Goal: Task Accomplishment & Management: Manage account settings

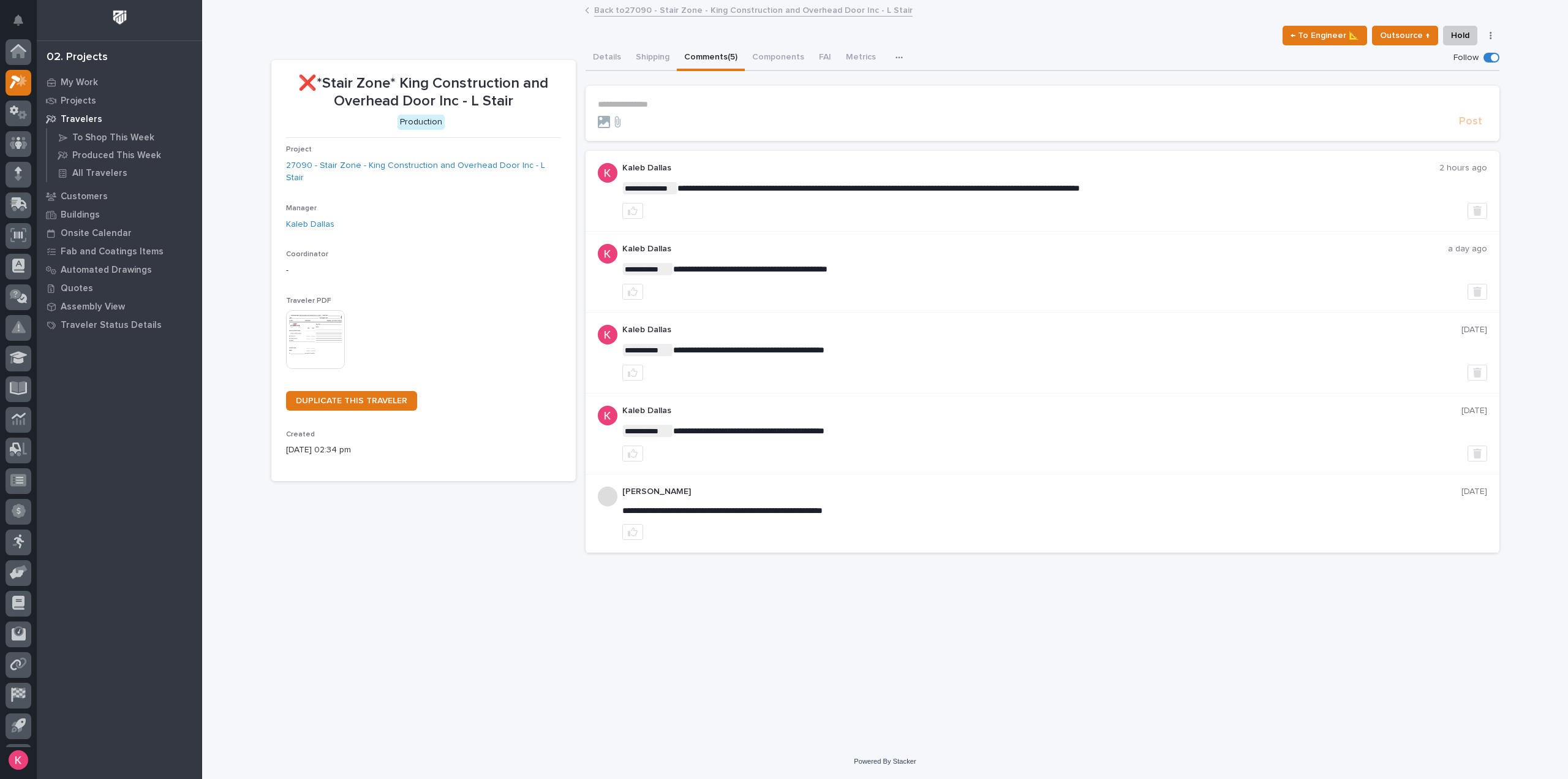
scroll to position [27, 0]
click at [23, 56] on icon at bounding box center [21, 54] width 10 height 13
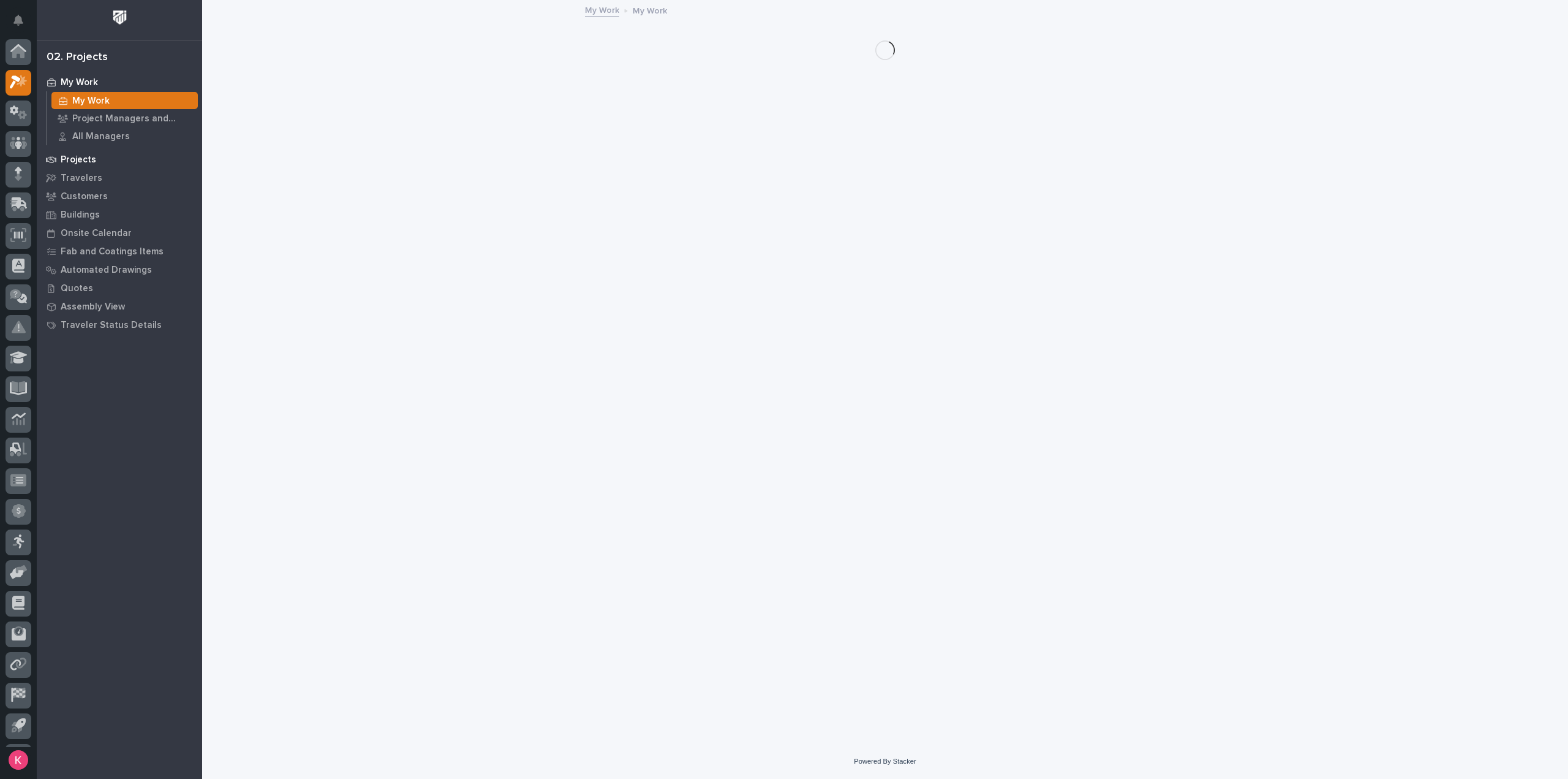
scroll to position [27, 0]
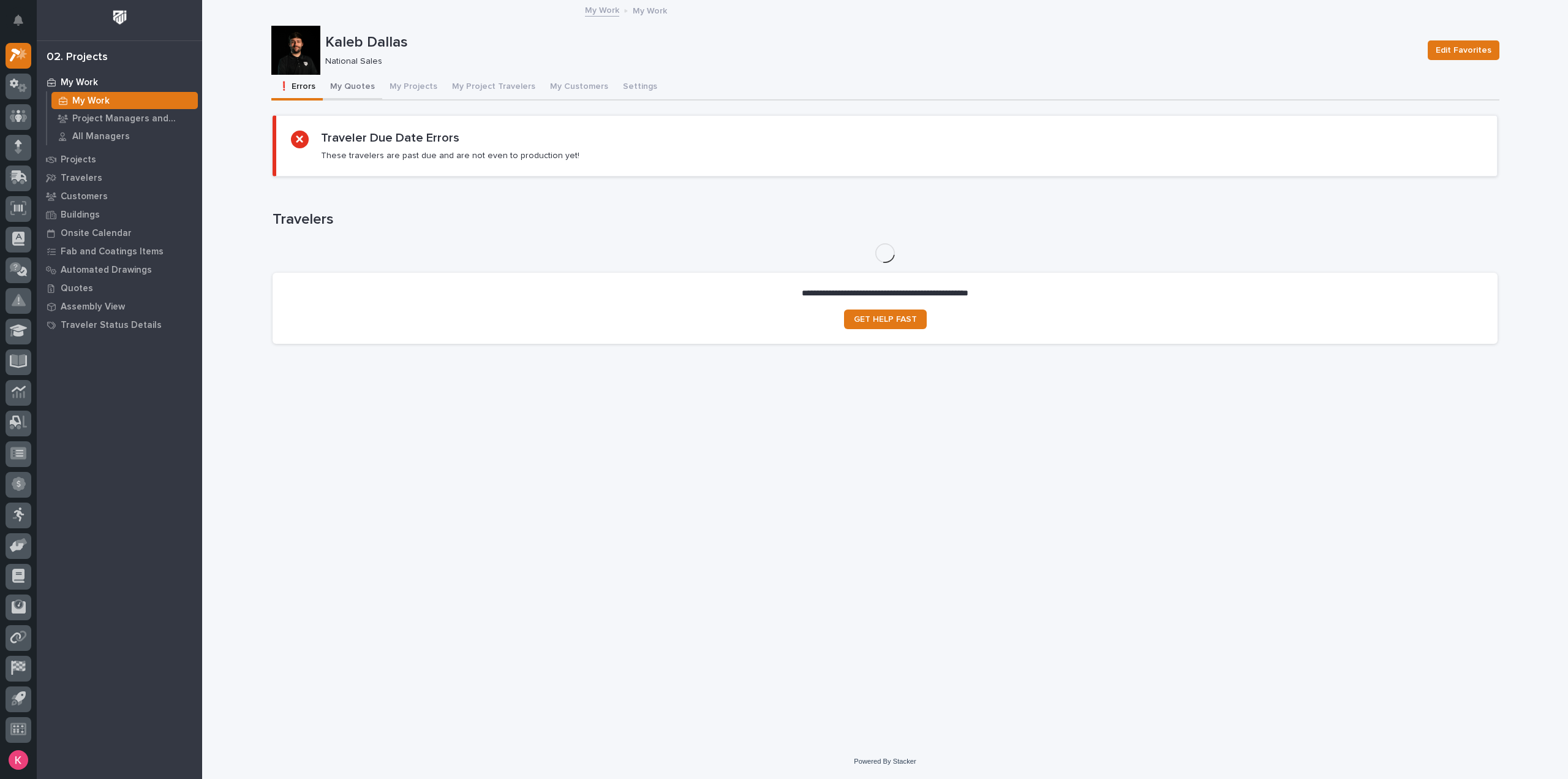
click at [353, 92] on button "My Quotes" at bounding box center [353, 87] width 60 height 26
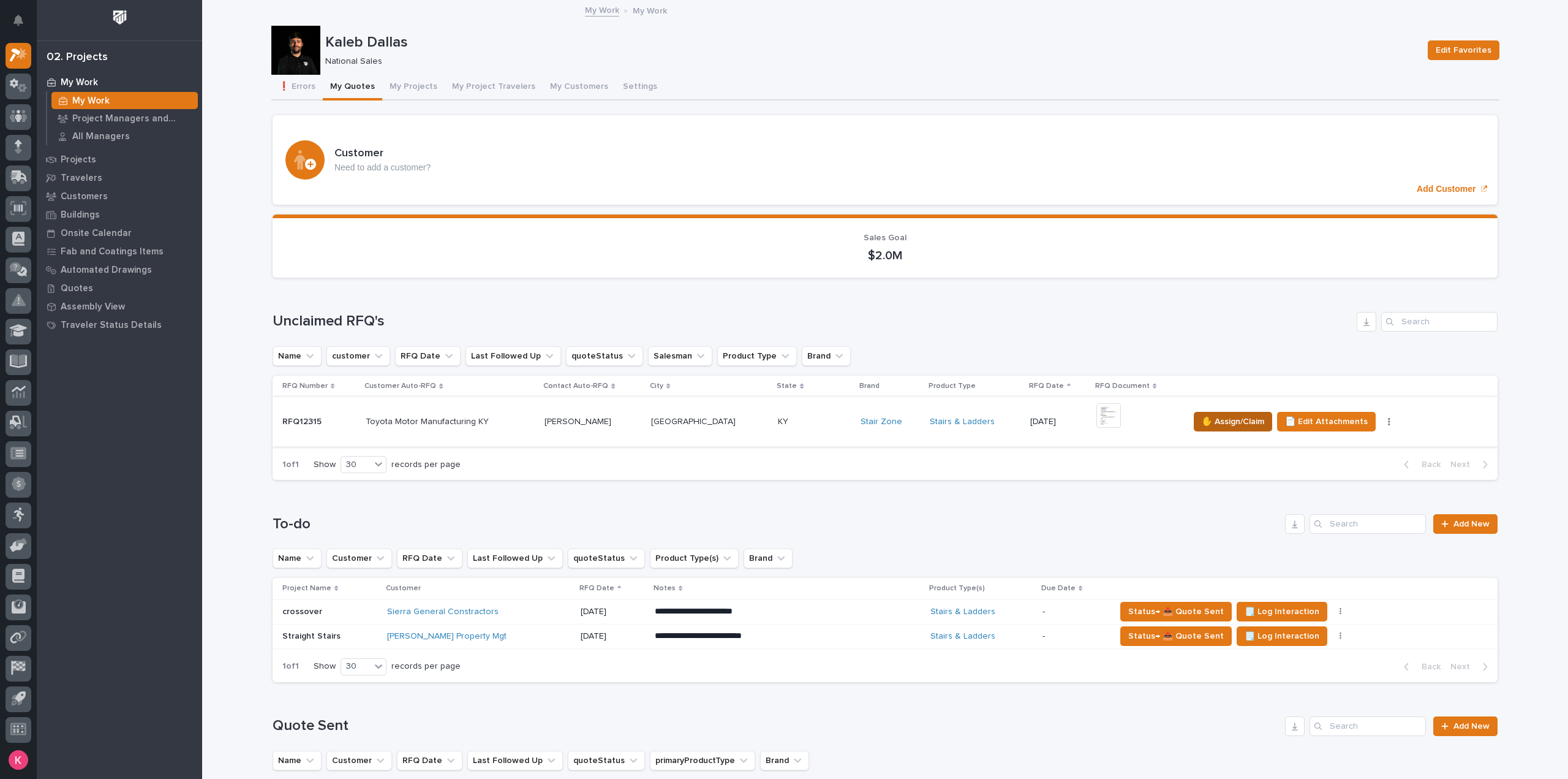
click at [1208, 424] on span "✋ Assign/Claim" at bounding box center [1233, 421] width 63 height 15
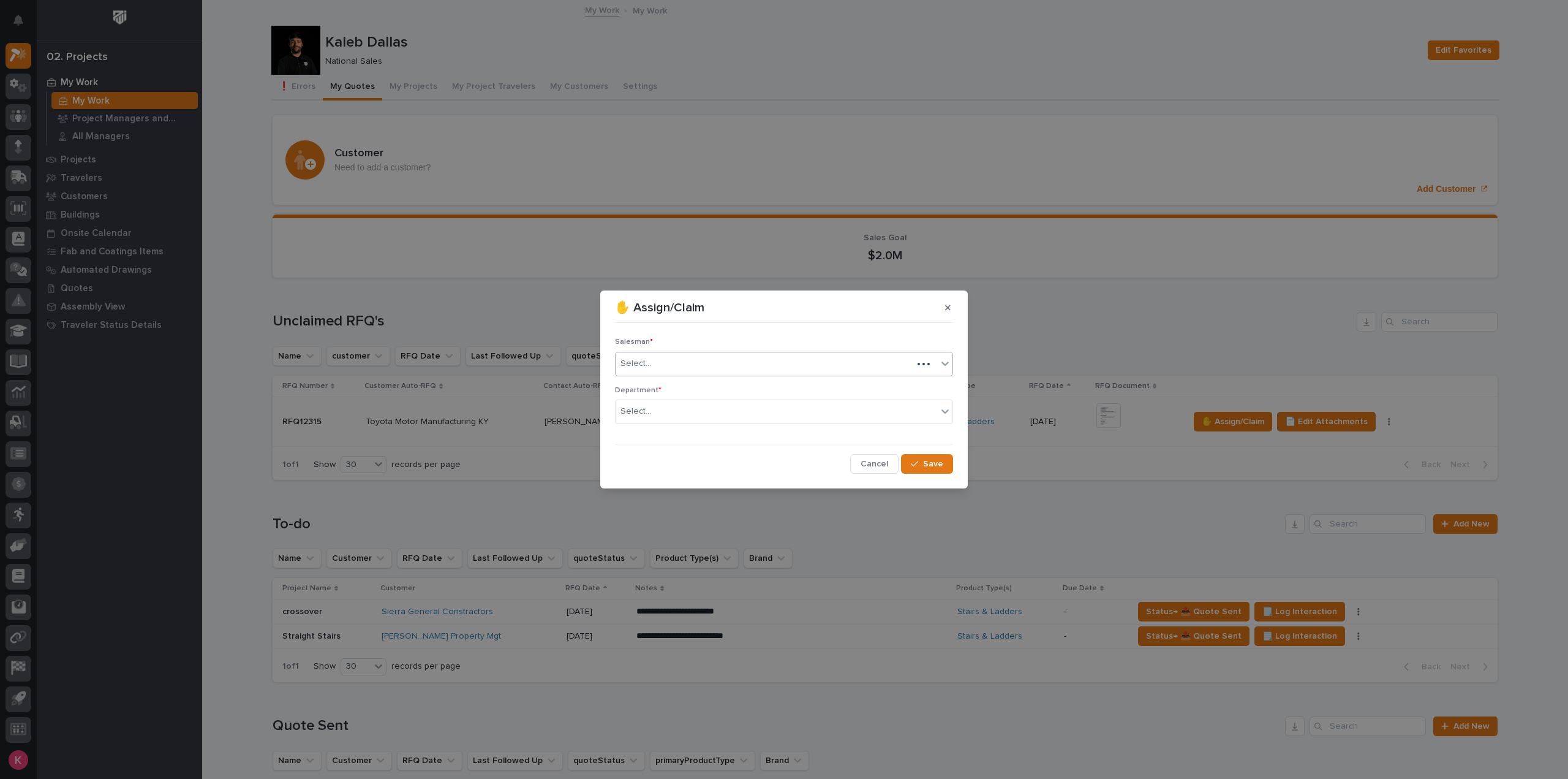
click at [776, 354] on div "Select..." at bounding box center [764, 363] width 297 height 20
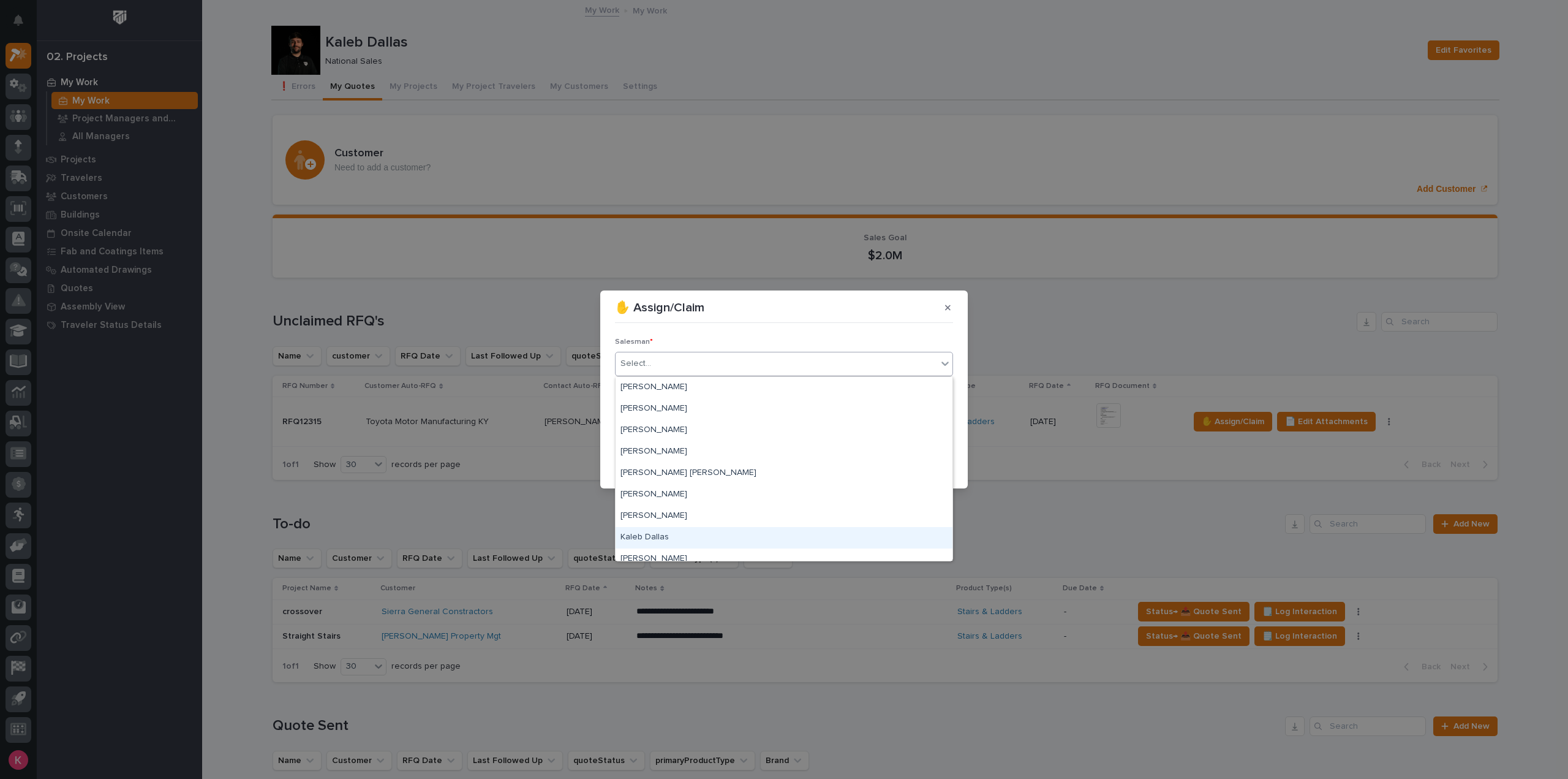
click at [665, 535] on div "Kaleb Dallas" at bounding box center [784, 537] width 337 height 21
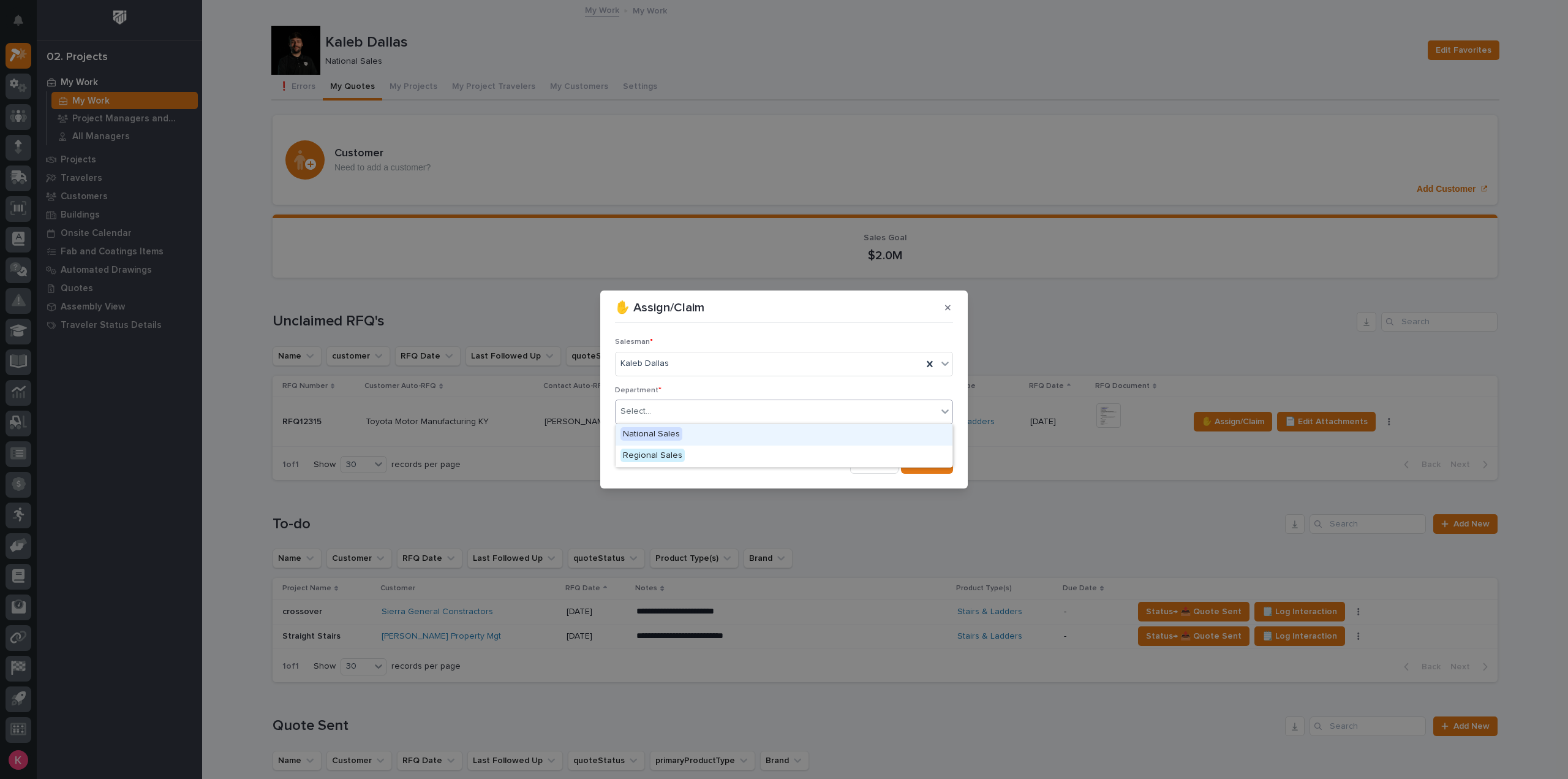
click at [697, 415] on div "Select..." at bounding box center [777, 411] width 322 height 20
click at [947, 465] on button "Save" at bounding box center [927, 463] width 52 height 20
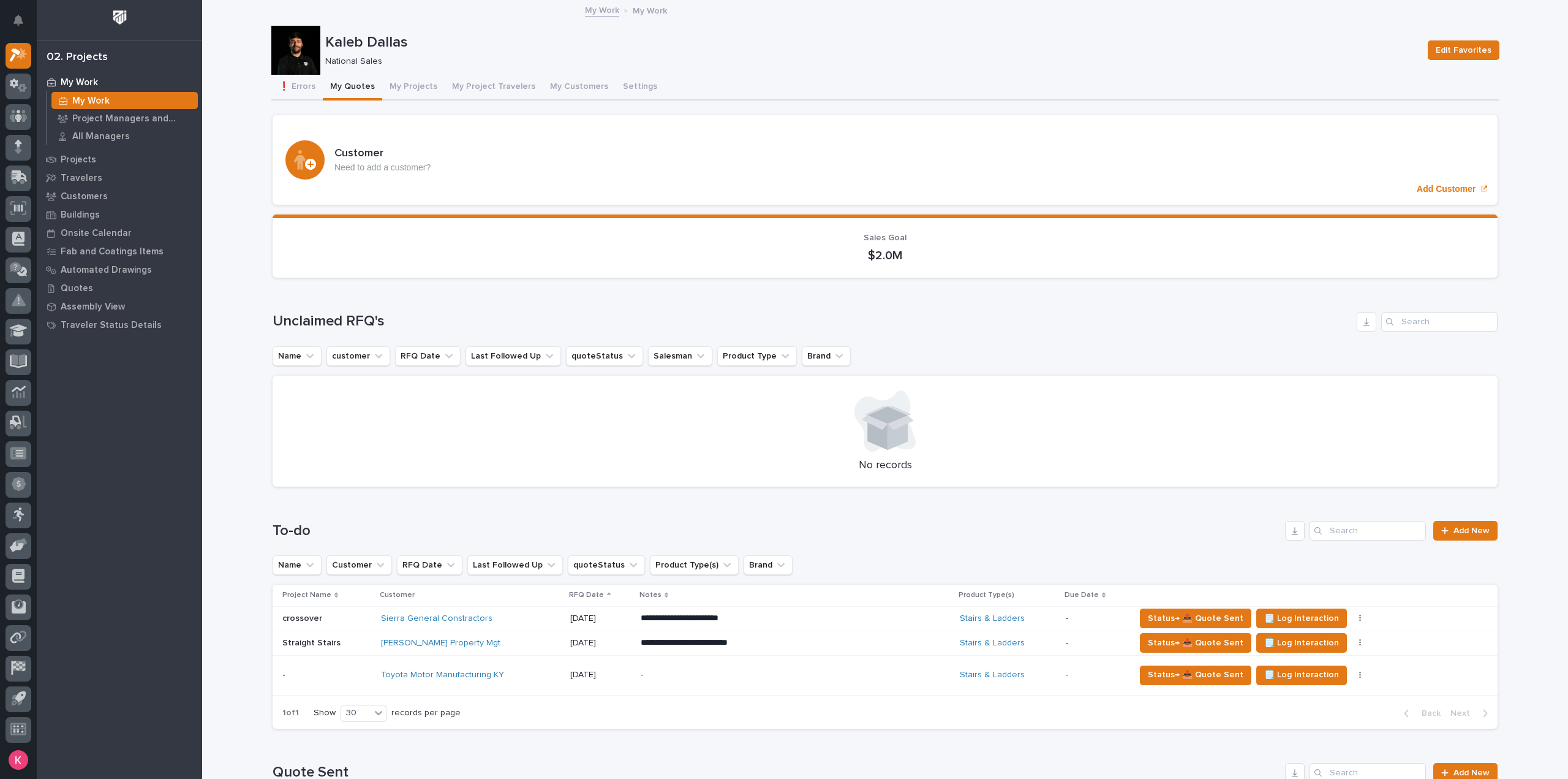
click at [678, 682] on div "-" at bounding box center [748, 674] width 215 height 27
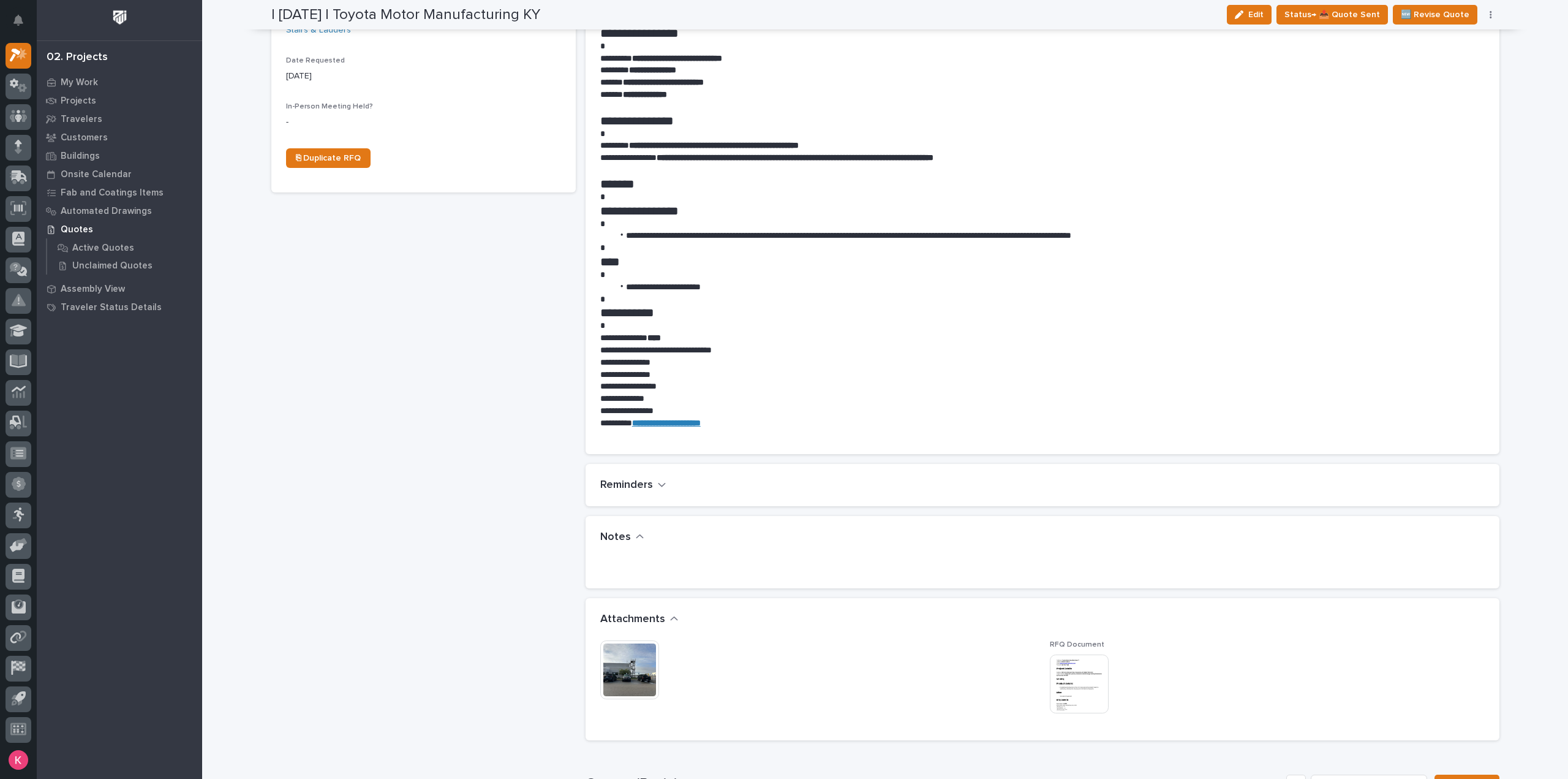
scroll to position [735, 0]
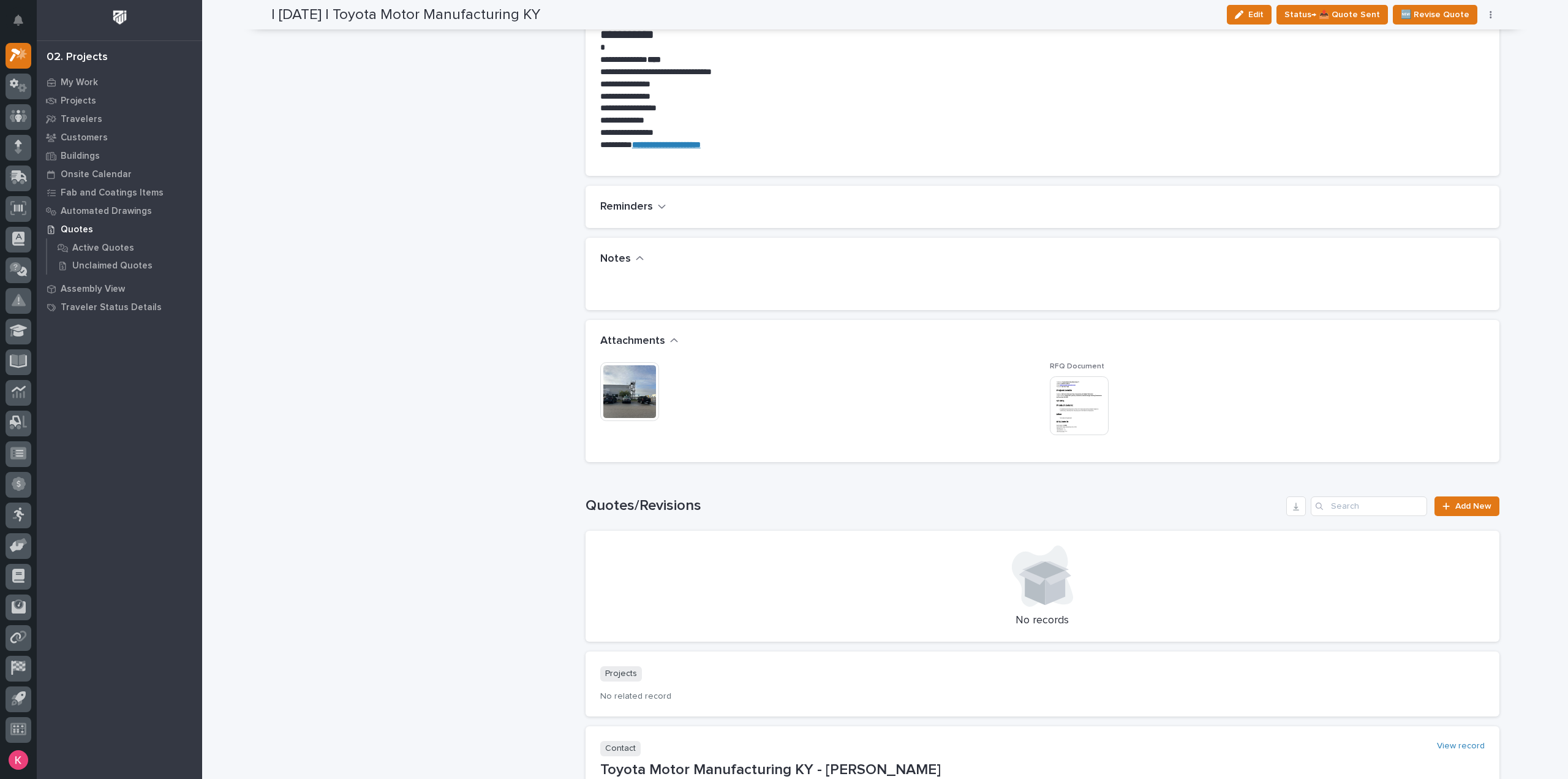
click at [638, 375] on img at bounding box center [630, 392] width 59 height 59
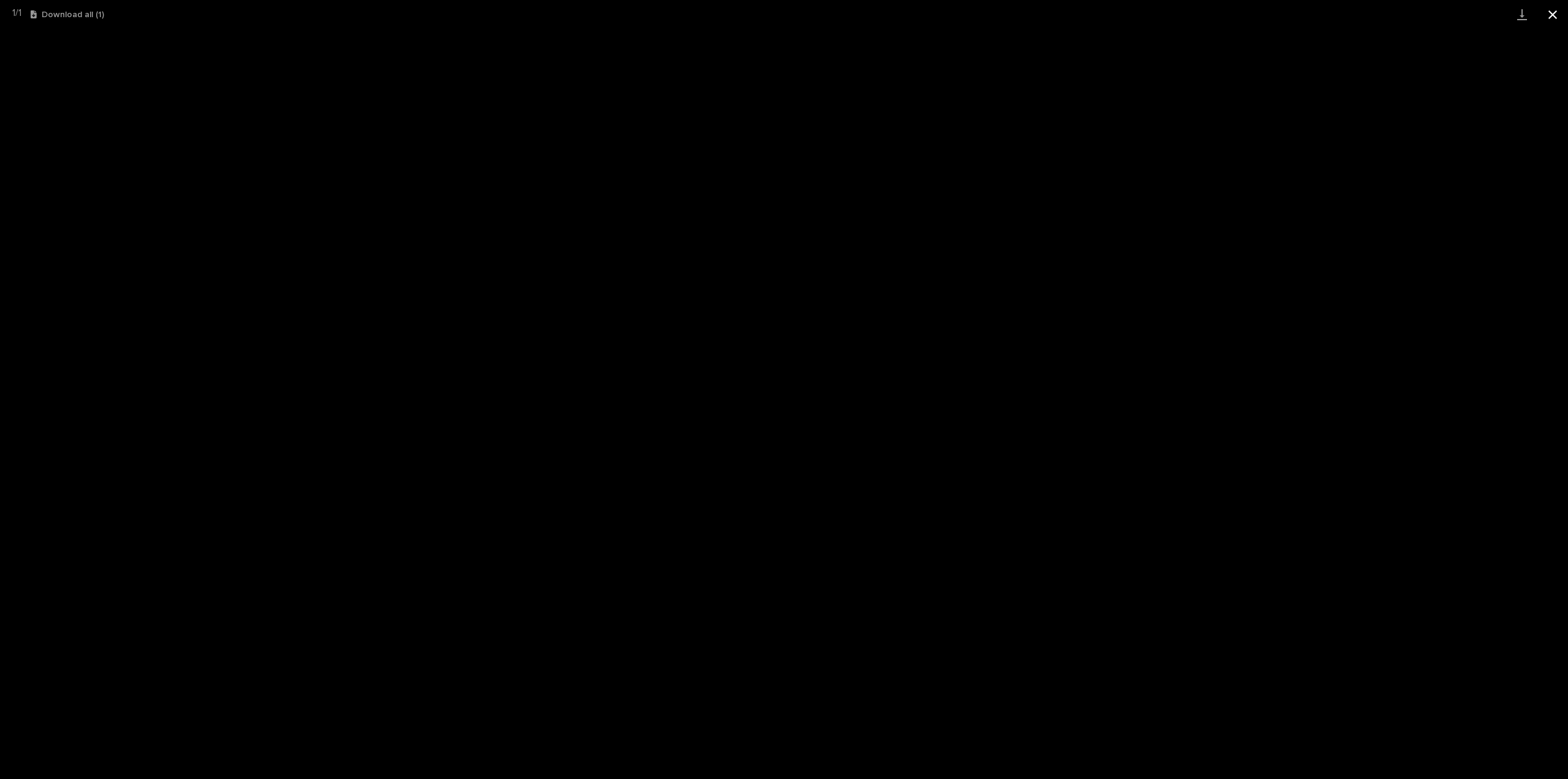
click at [1557, 8] on button "Close gallery" at bounding box center [1553, 14] width 31 height 29
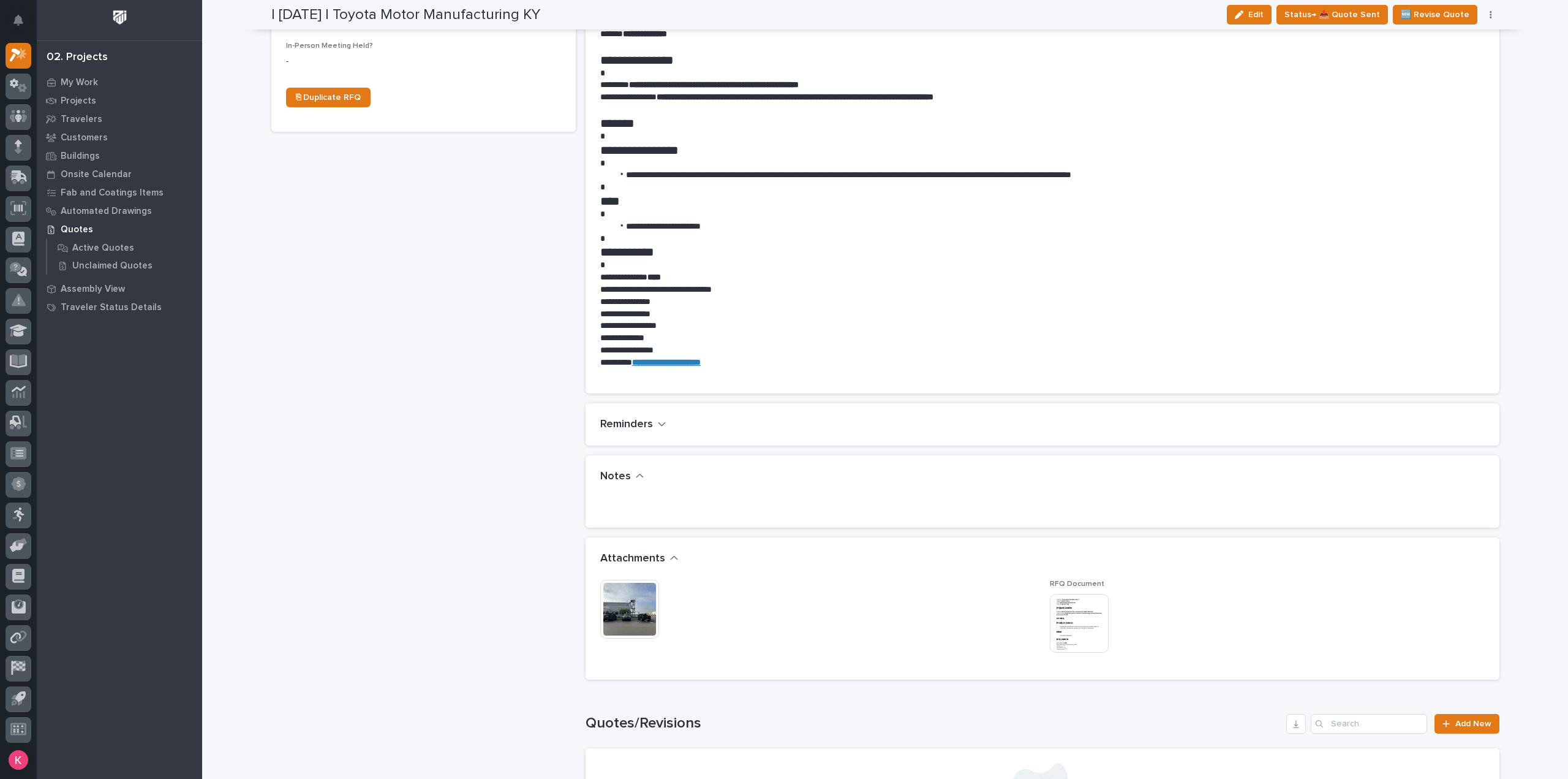
scroll to position [245, 0]
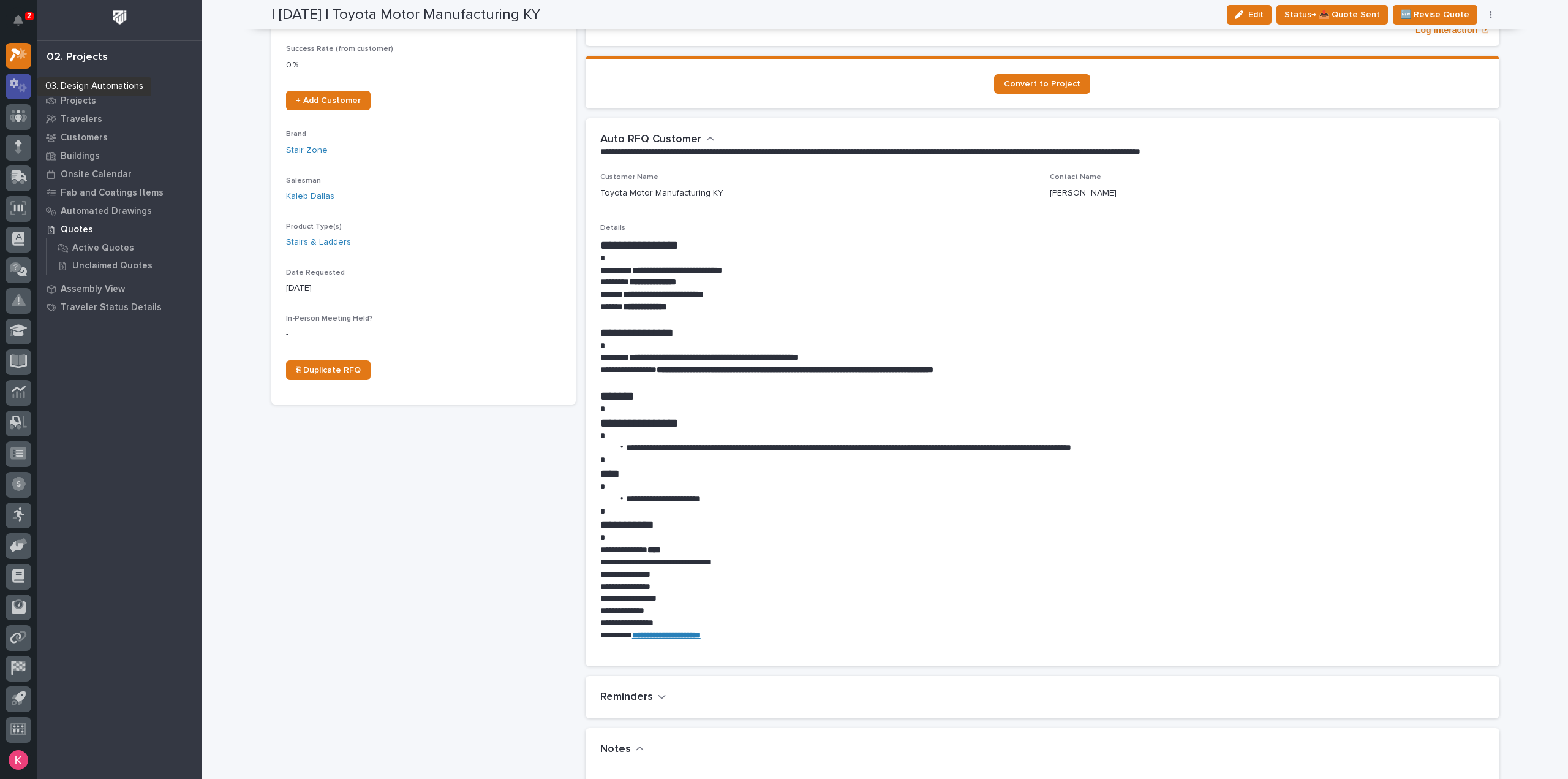
click at [30, 91] on div at bounding box center [18, 86] width 26 height 26
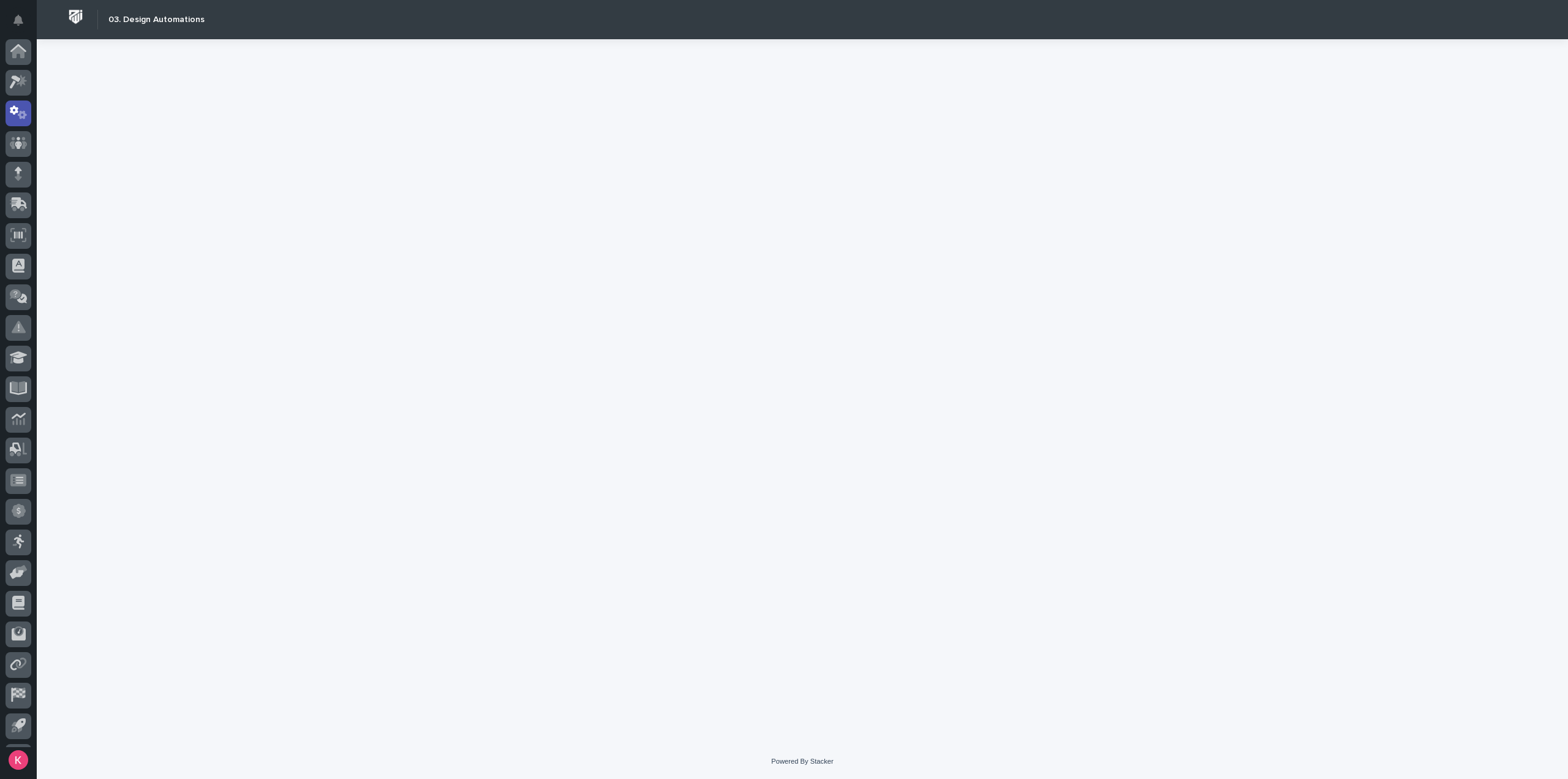
scroll to position [27, 0]
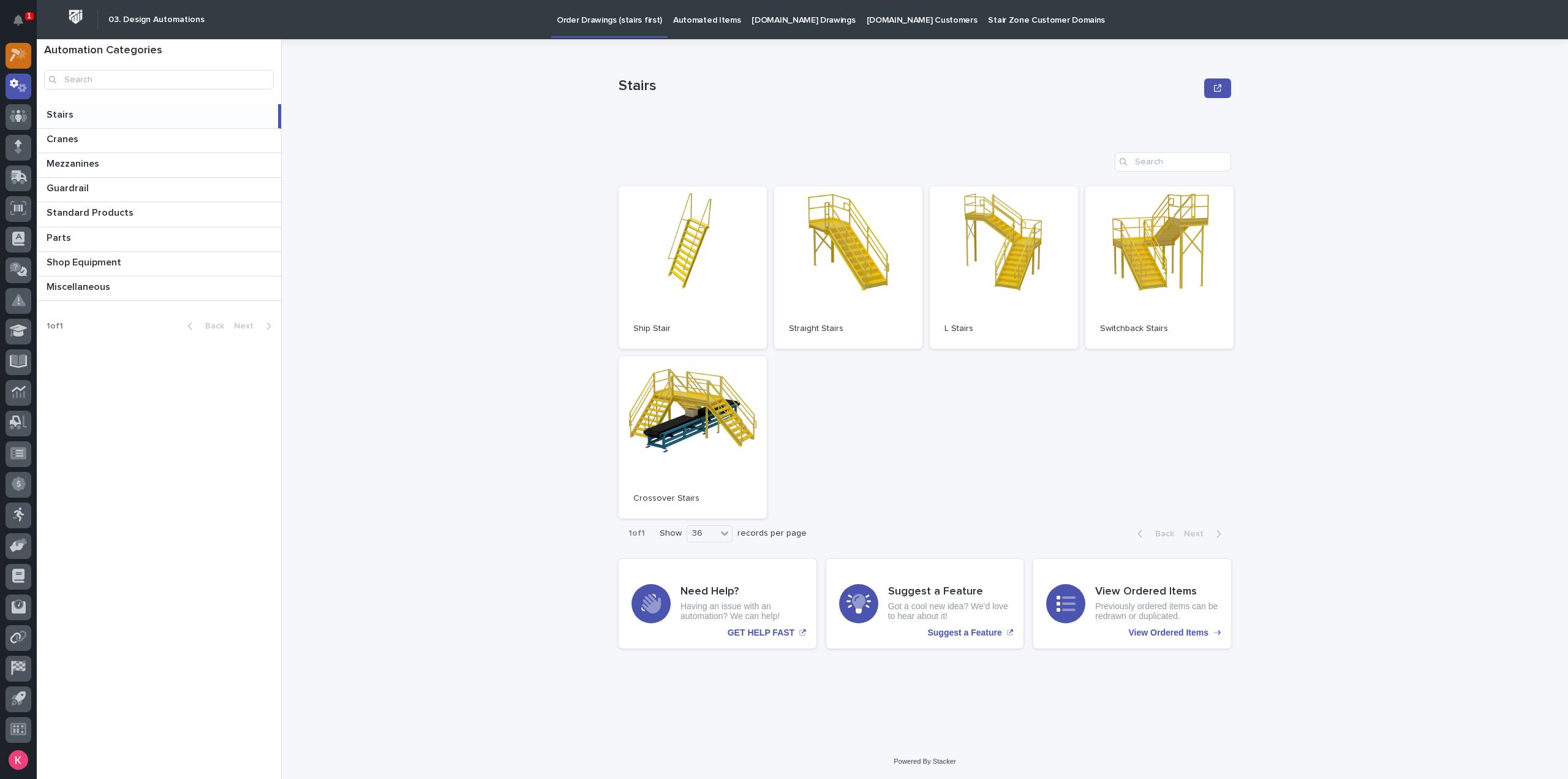
click at [11, 58] on icon at bounding box center [18, 55] width 18 height 14
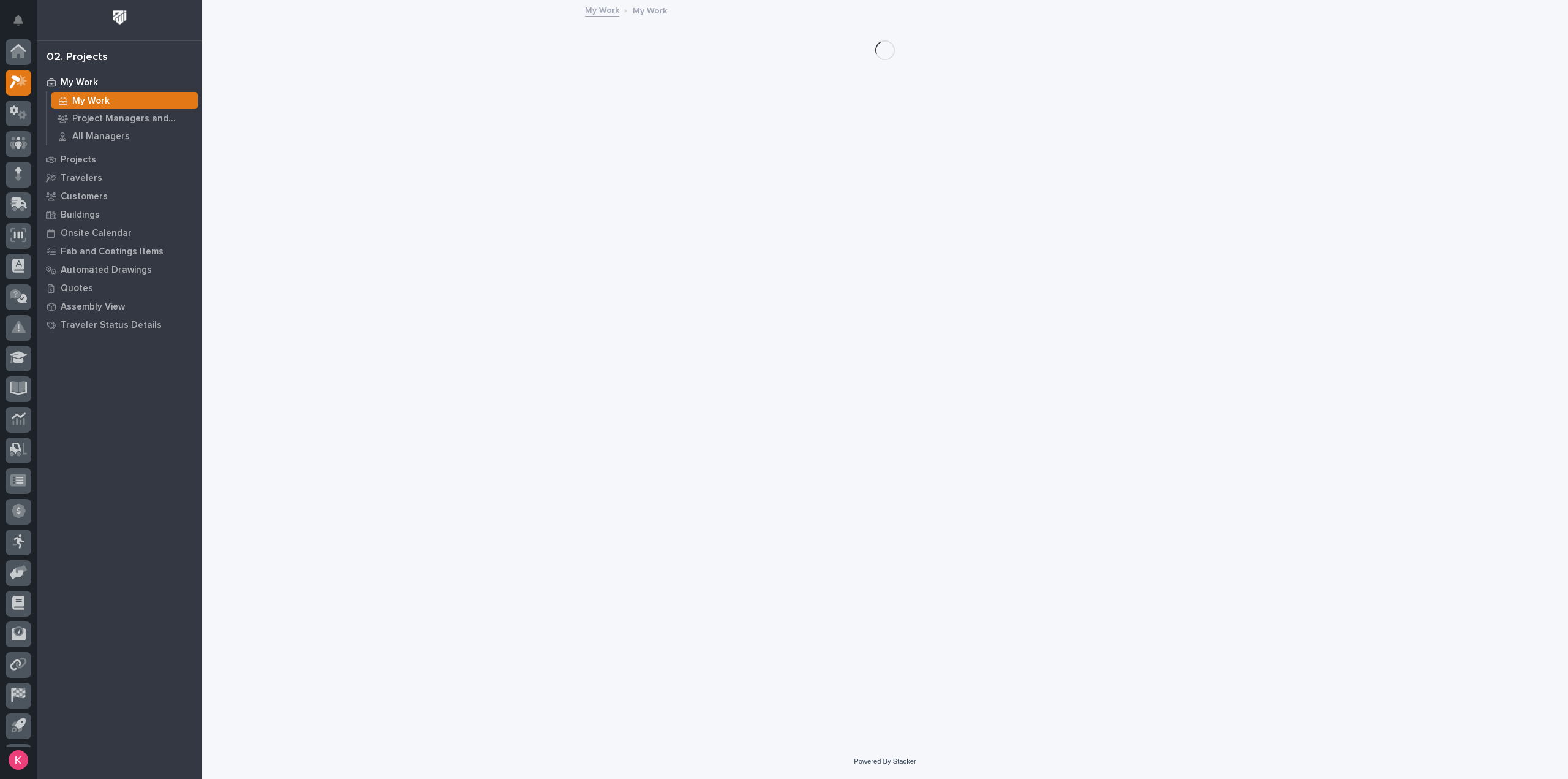
scroll to position [27, 0]
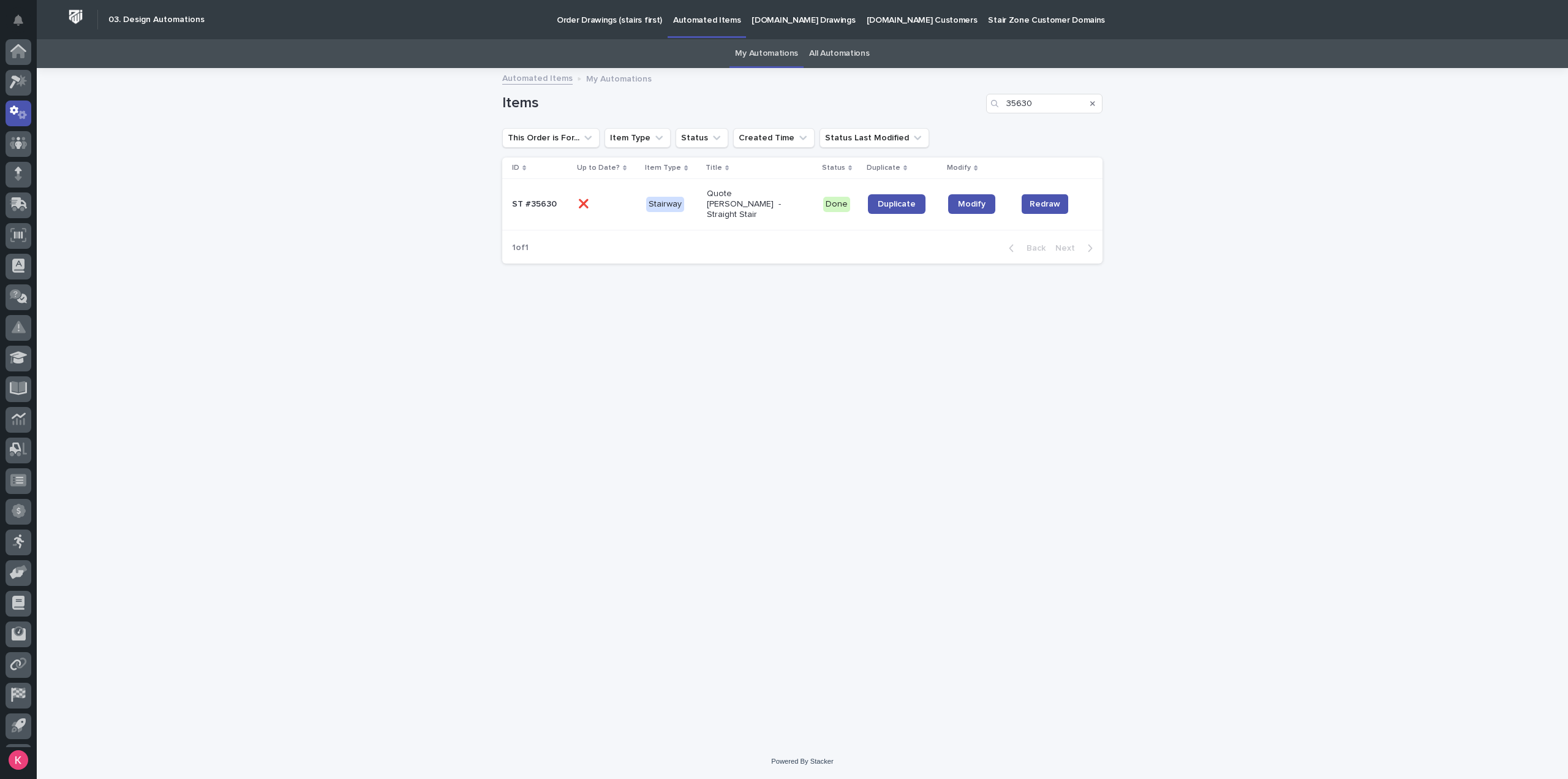
scroll to position [27, 0]
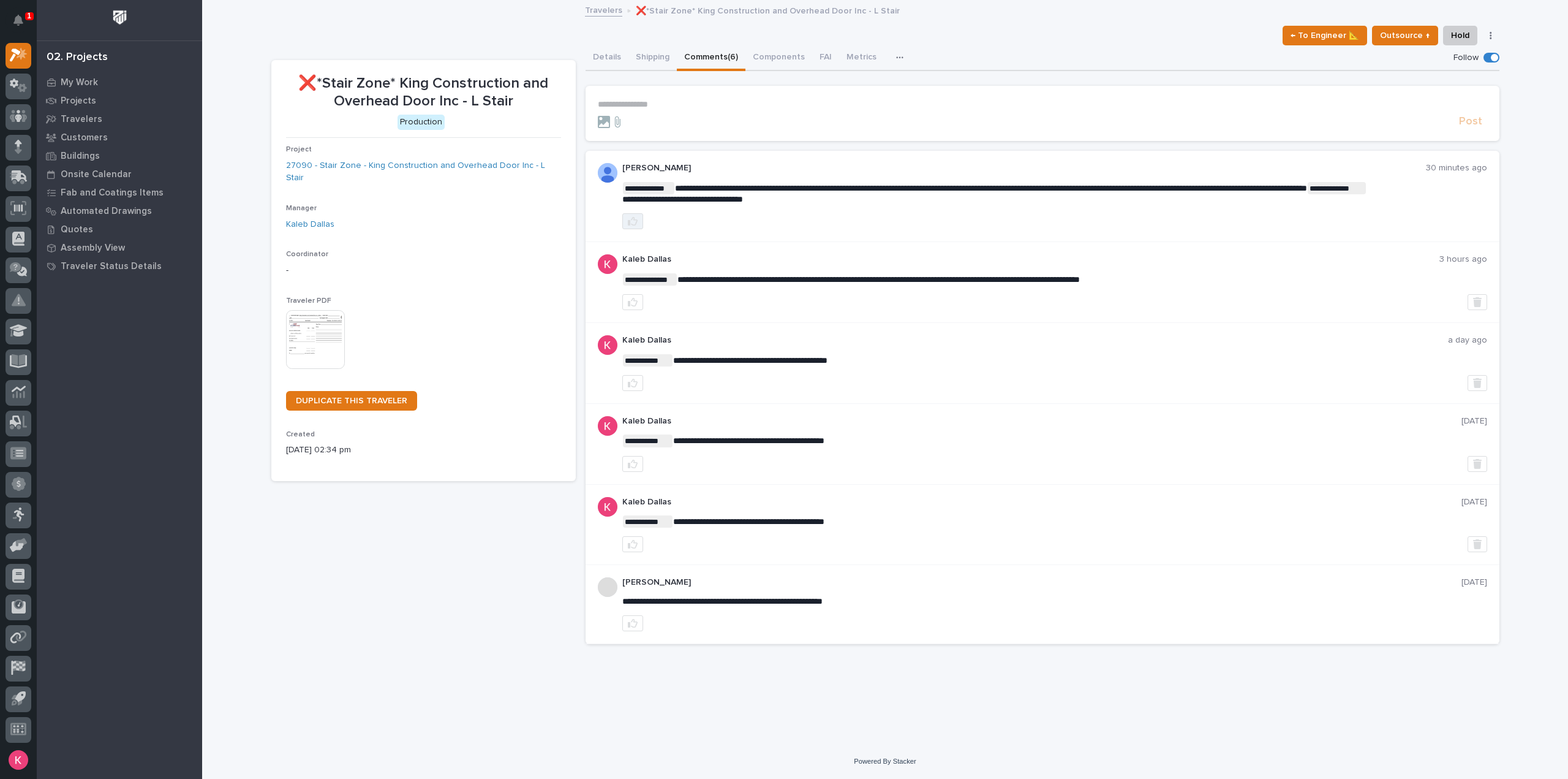
click at [638, 219] on button "button" at bounding box center [633, 221] width 21 height 16
drag, startPoint x: 1158, startPoint y: 187, endPoint x: 1303, endPoint y: 196, distance: 145.3
click at [1303, 196] on p "**********" at bounding box center [1055, 193] width 865 height 23
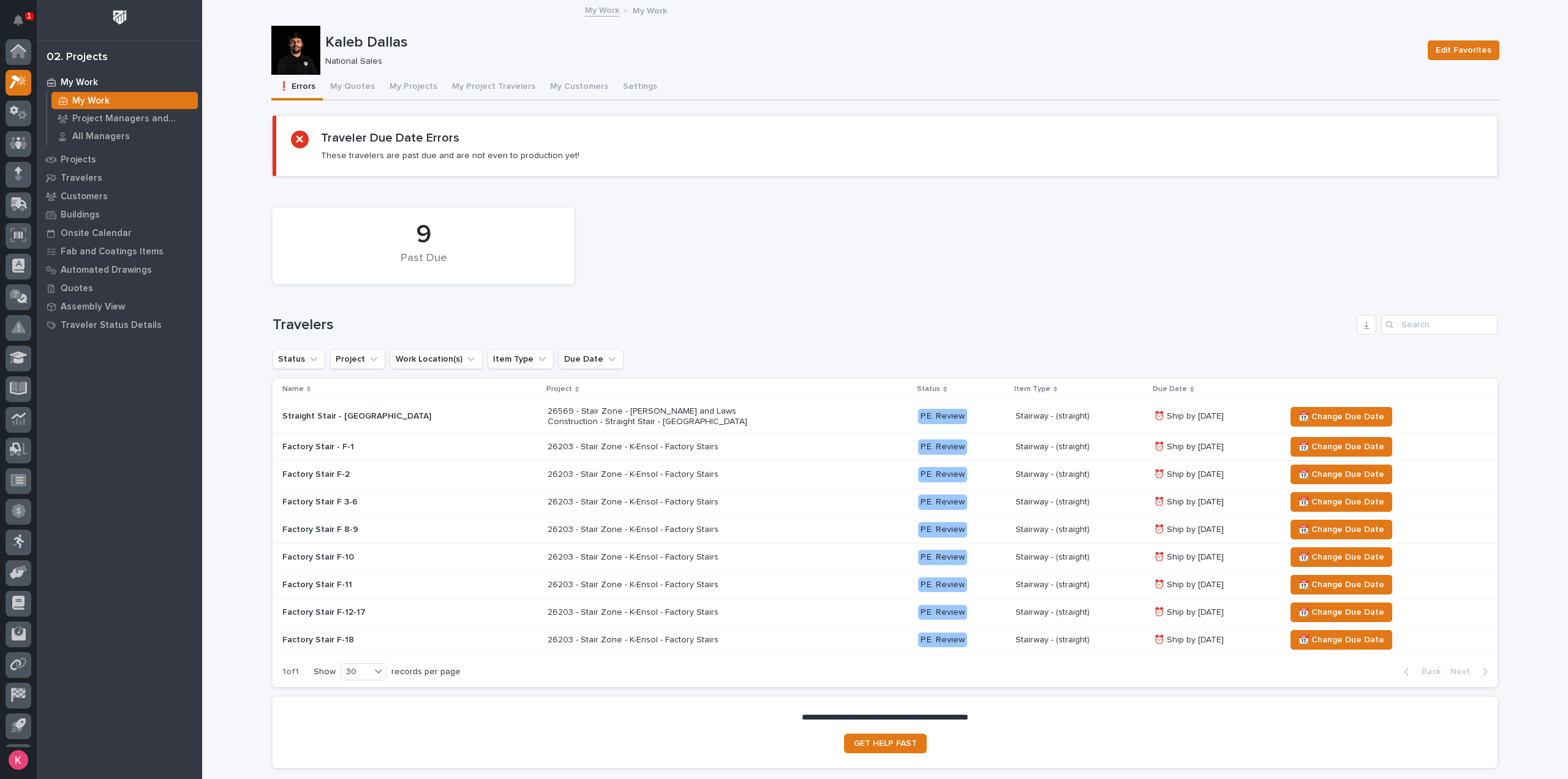
scroll to position [27, 0]
